Goal: Transaction & Acquisition: Download file/media

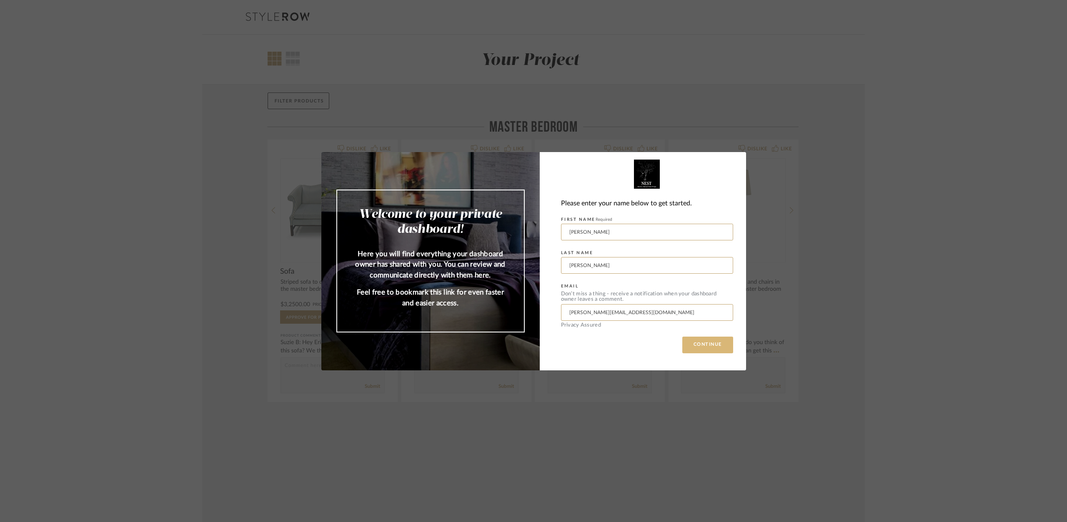
click at [689, 343] on button "CONTINUE" at bounding box center [707, 345] width 51 height 17
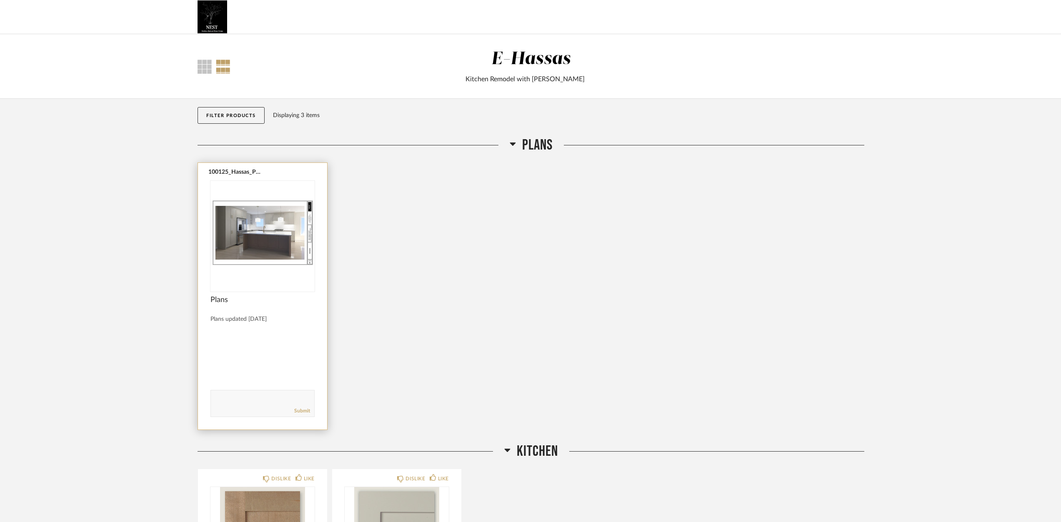
click at [0, 0] on img at bounding box center [0, 0] width 0 height 0
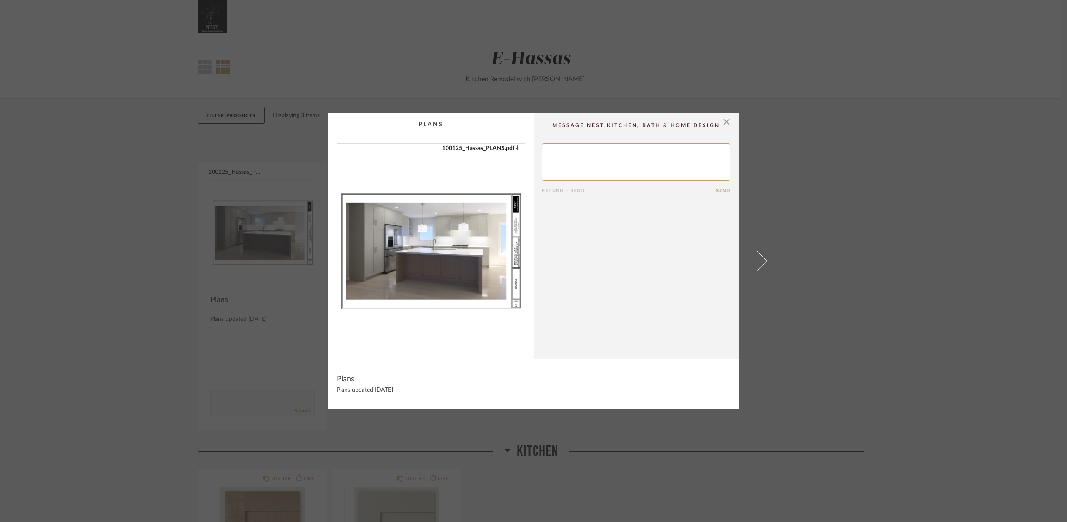
click at [515, 146] on icon "0" at bounding box center [518, 148] width 6 height 6
click at [294, 313] on div "× 100125_Hassas_PLANS.pdf Return = Send Send Plans Plans updated [DATE]" at bounding box center [533, 260] width 480 height 295
click at [724, 121] on span "button" at bounding box center [726, 121] width 17 height 17
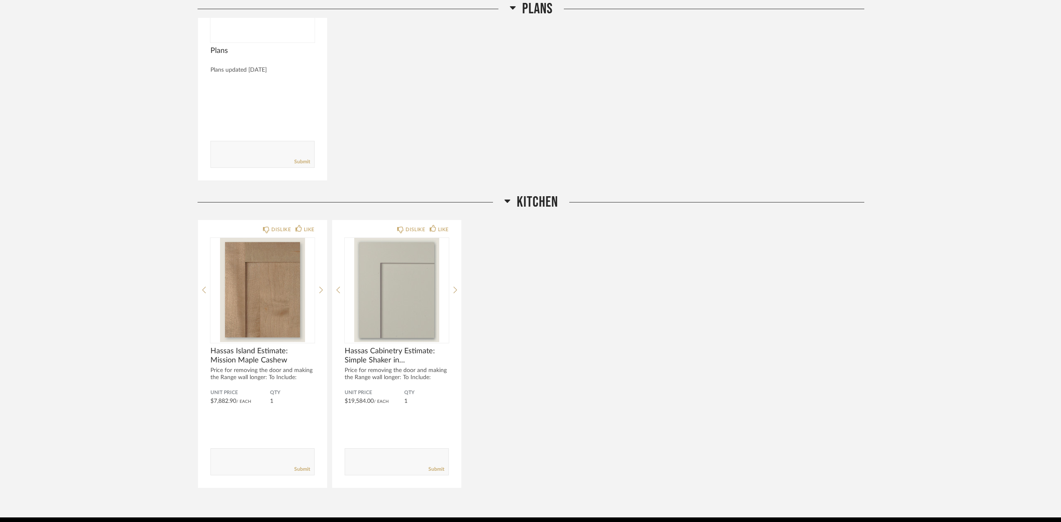
scroll to position [250, 0]
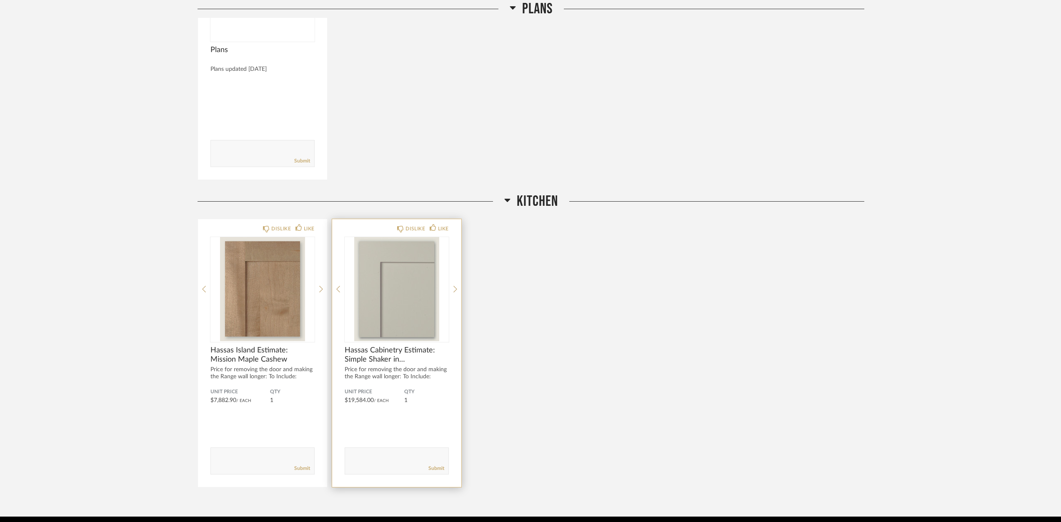
click at [384, 318] on img "0" at bounding box center [397, 289] width 104 height 104
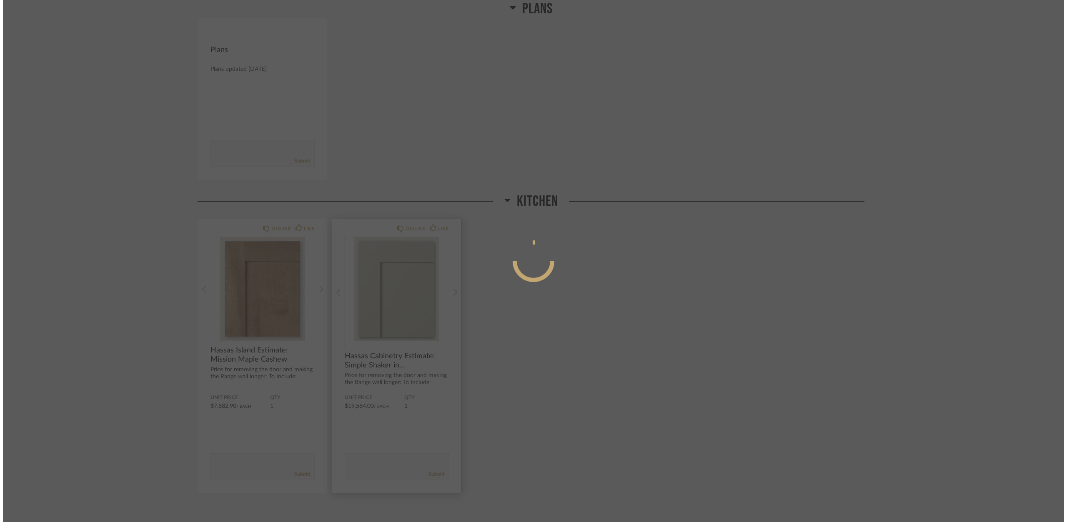
scroll to position [0, 0]
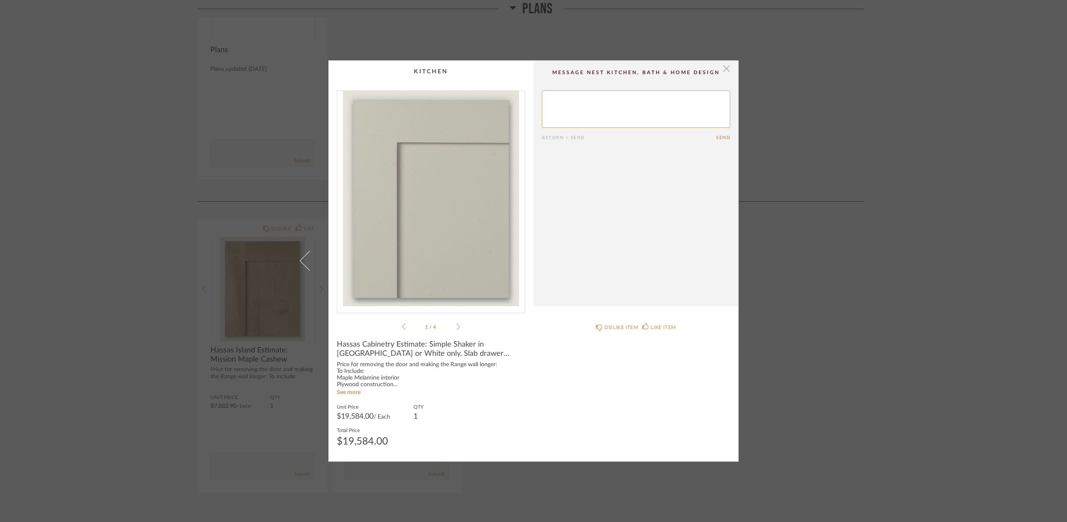
click at [724, 67] on span "button" at bounding box center [726, 68] width 17 height 17
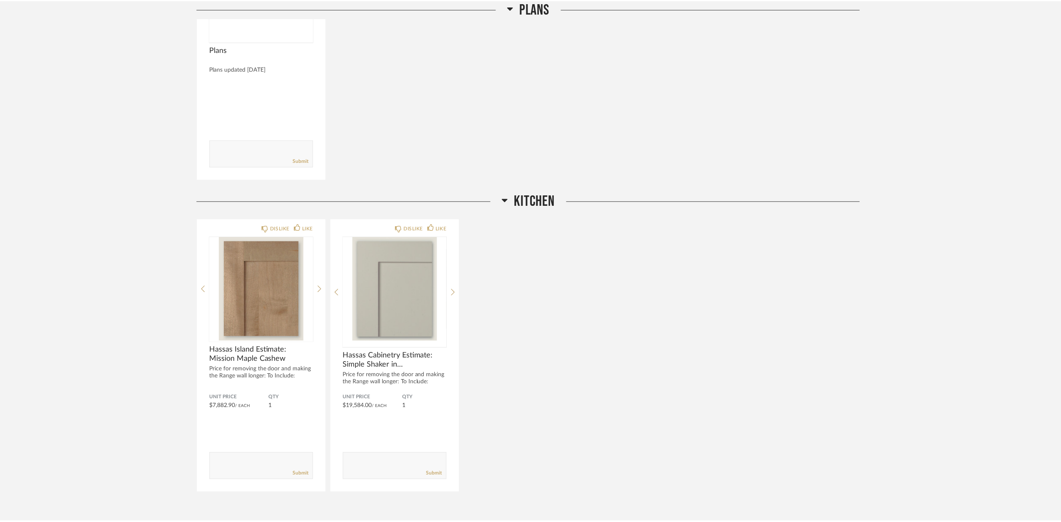
scroll to position [250, 0]
